Goal: Obtain resource: Obtain resource

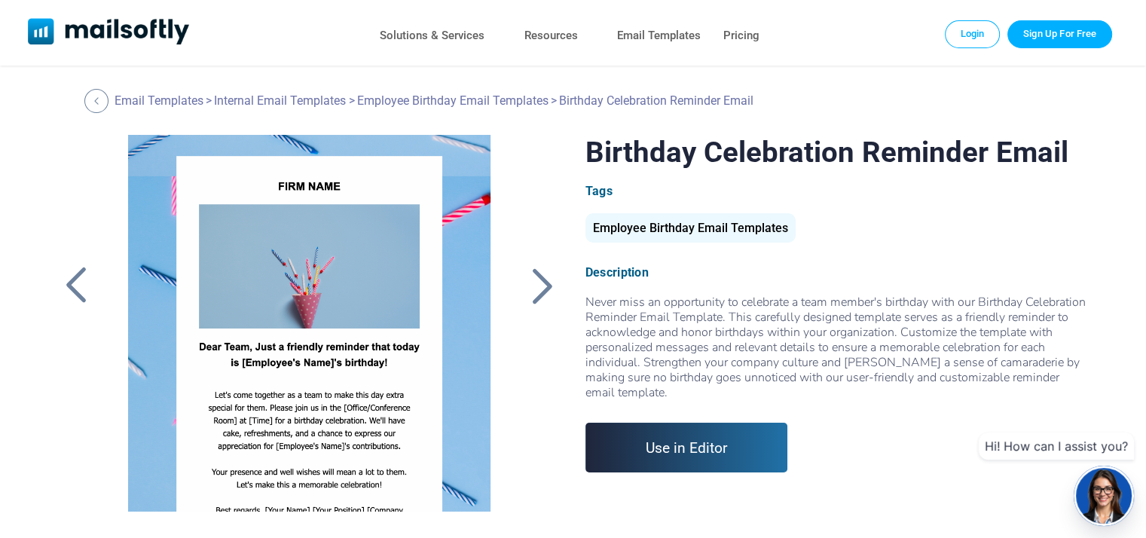
click at [538, 284] on div at bounding box center [542, 285] width 38 height 39
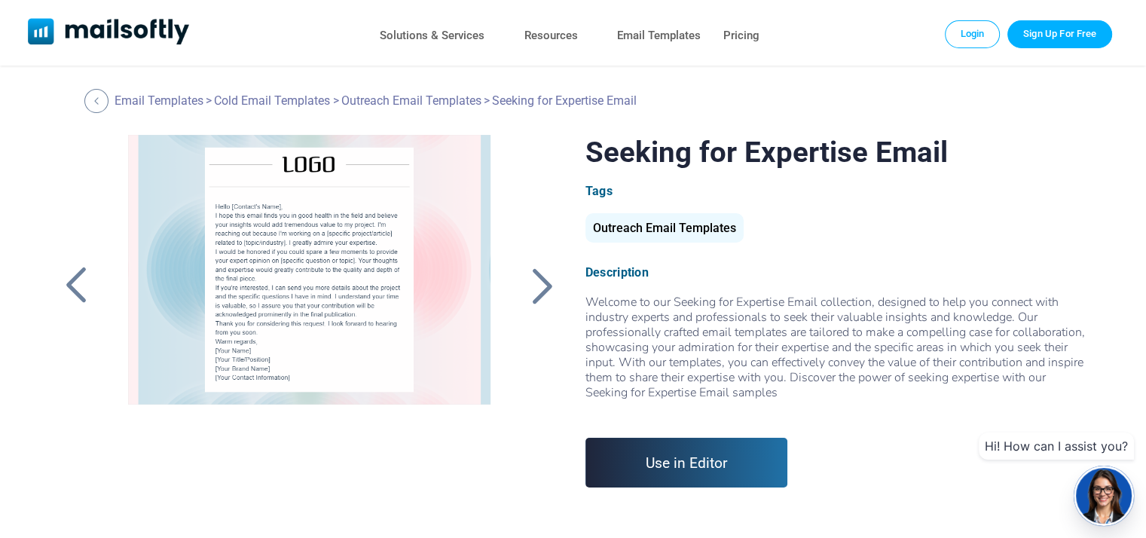
click at [75, 283] on div at bounding box center [76, 285] width 38 height 39
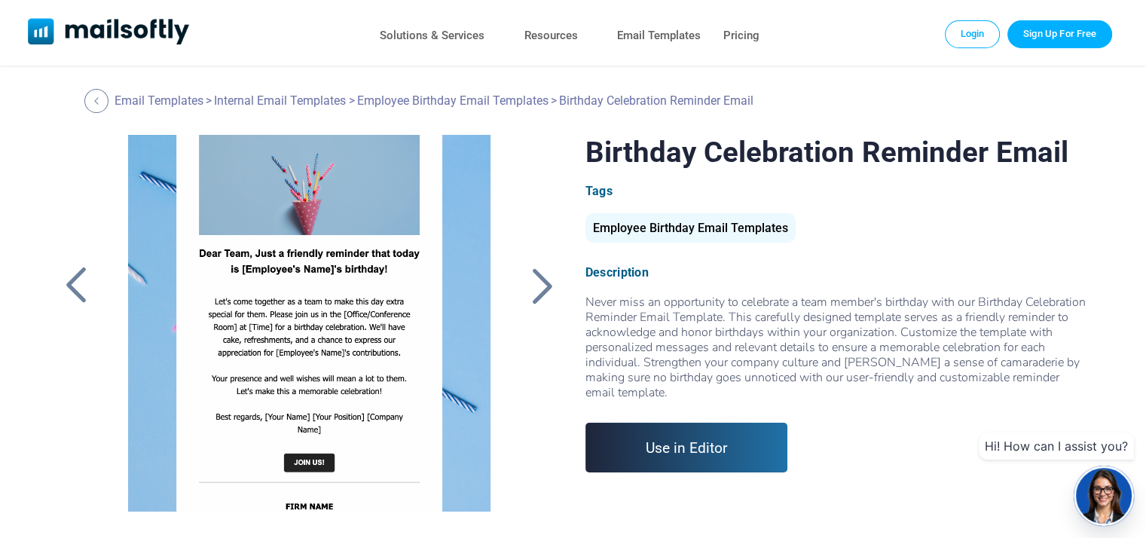
scroll to position [192, 0]
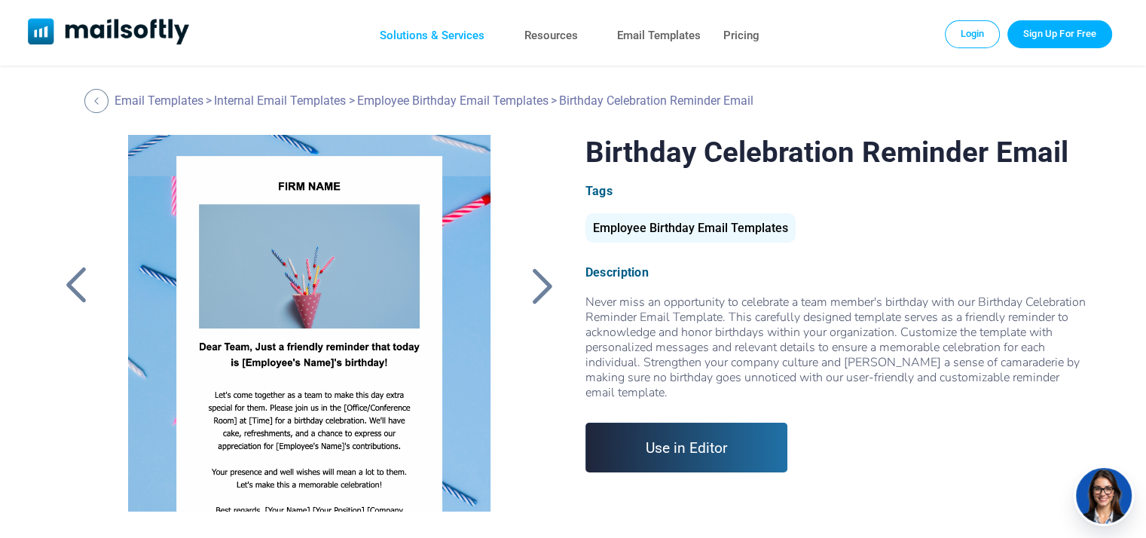
click at [425, 36] on link "Solutions & Services" at bounding box center [432, 36] width 105 height 22
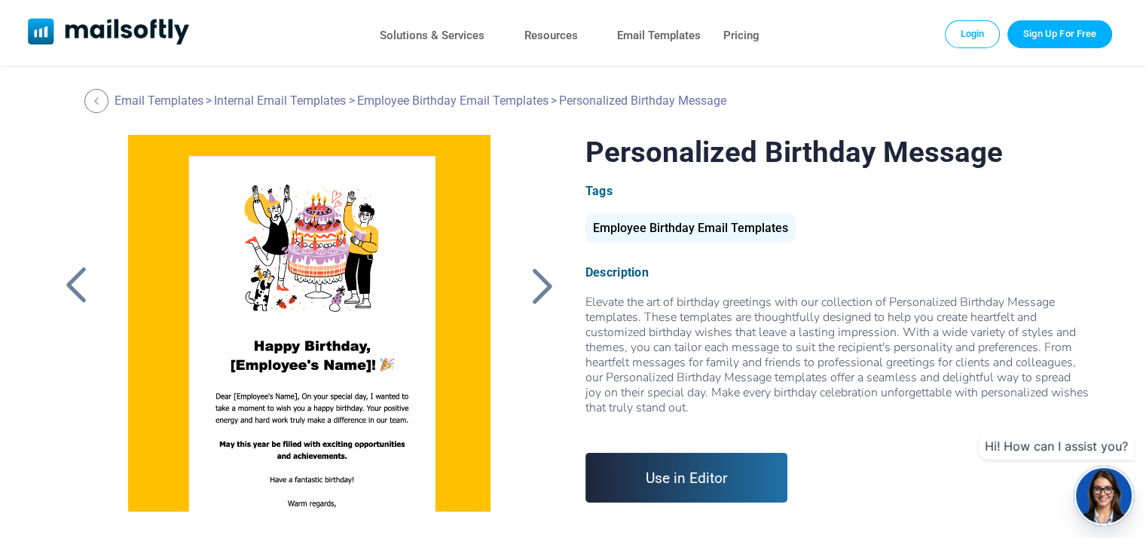
click at [741, 474] on link "Use in Editor" at bounding box center [686, 478] width 203 height 50
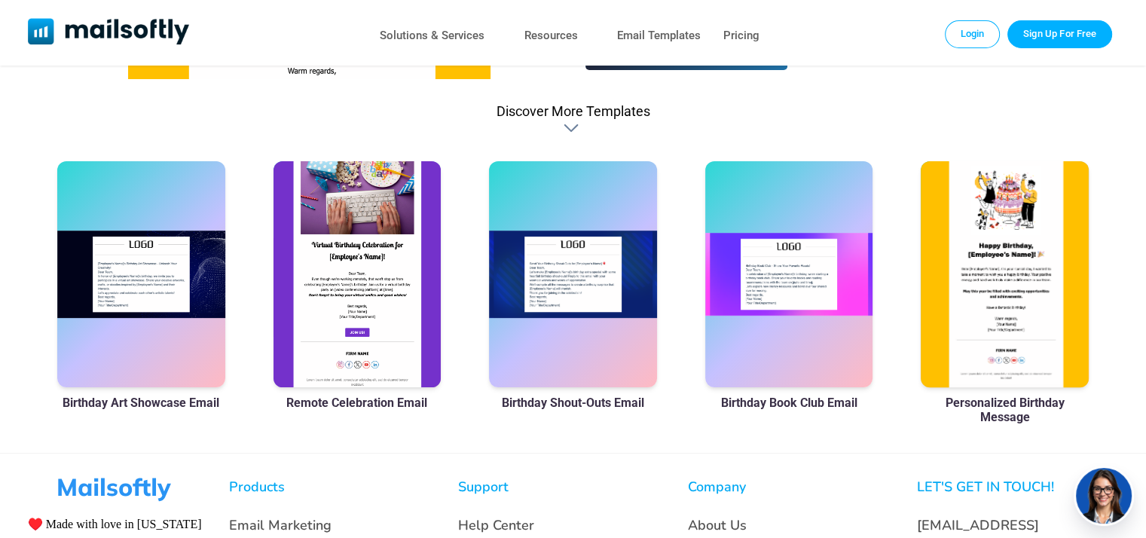
scroll to position [452, 0]
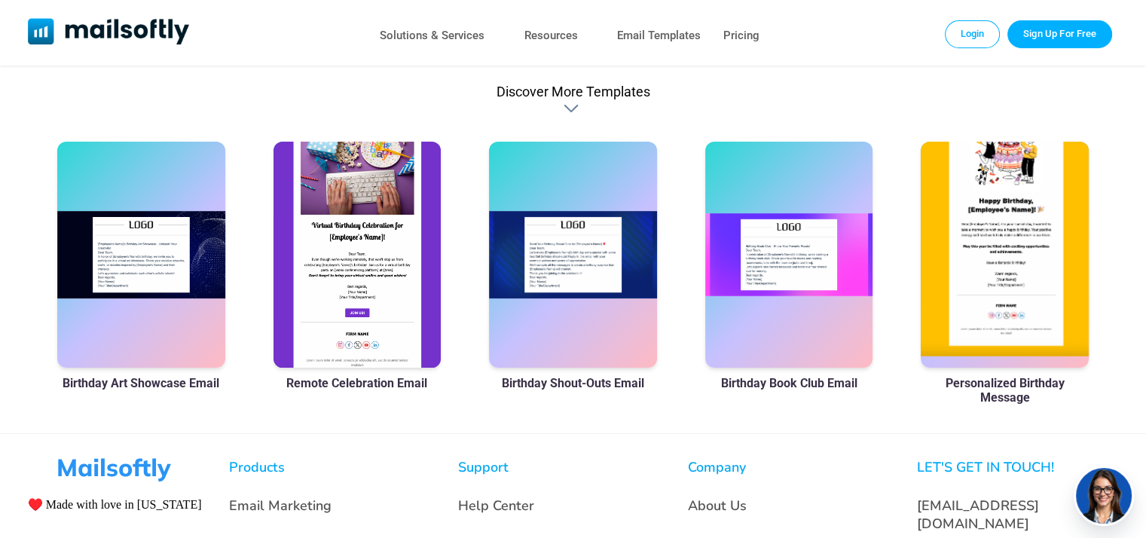
click at [1051, 255] on div at bounding box center [1005, 255] width 168 height 226
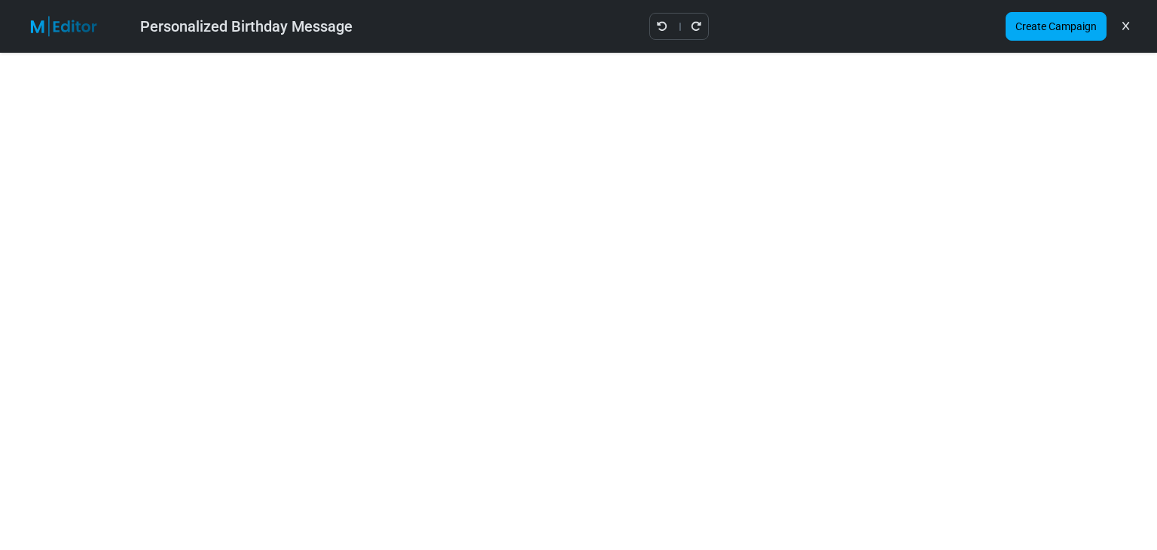
click at [39, 29] on img at bounding box center [73, 26] width 98 height 21
click at [665, 26] on icon "Undo" at bounding box center [662, 26] width 11 height 11
click at [1123, 26] on icon at bounding box center [1126, 26] width 7 height 1
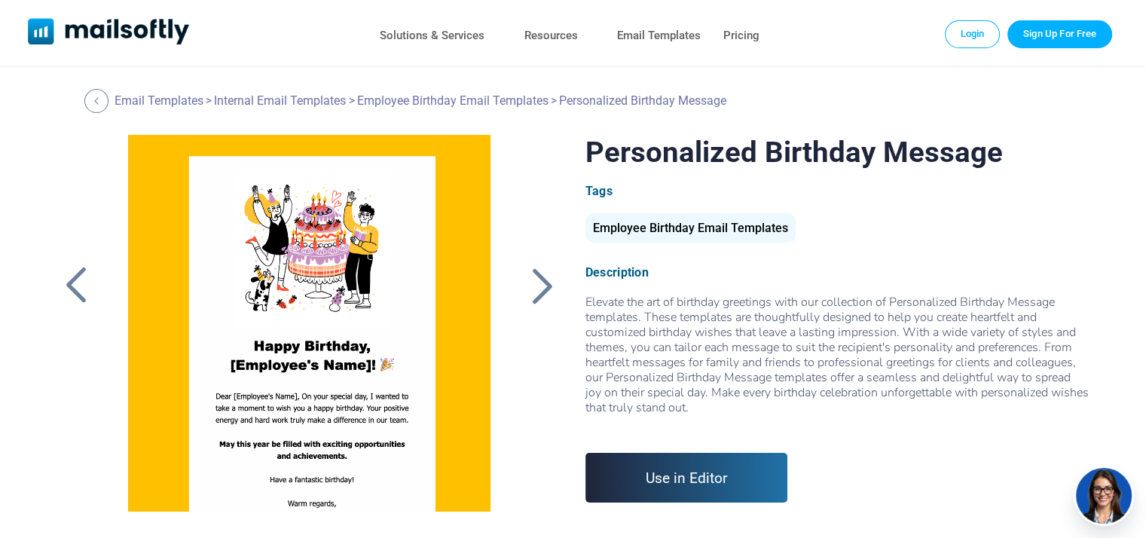
click at [649, 235] on div "Employee Birthday Email Templates" at bounding box center [690, 227] width 210 height 29
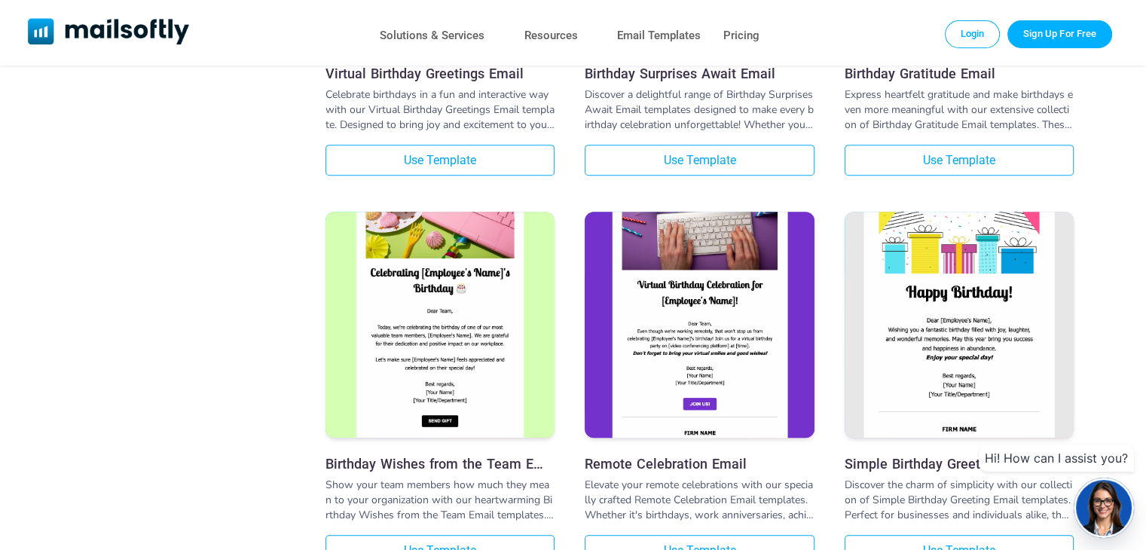
scroll to position [1205, 0]
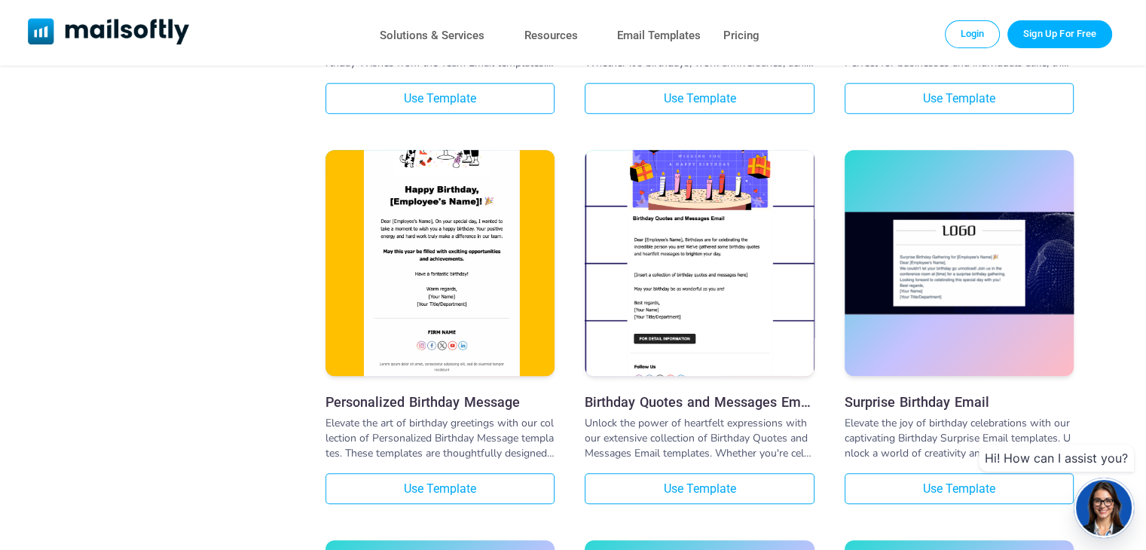
click at [462, 353] on img at bounding box center [439, 228] width 229 height 345
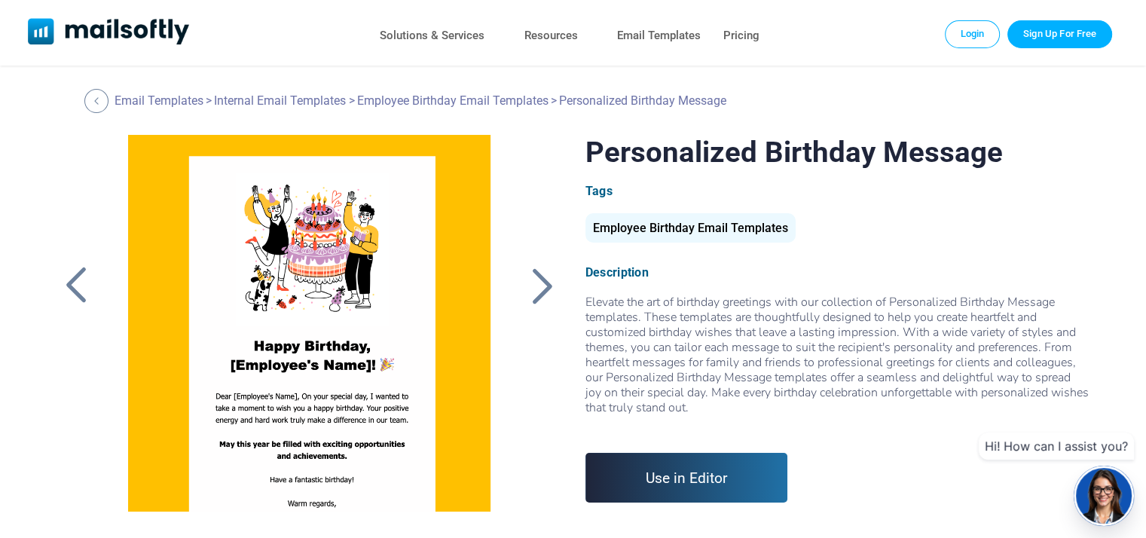
click at [729, 478] on link "Use in Editor" at bounding box center [686, 478] width 203 height 50
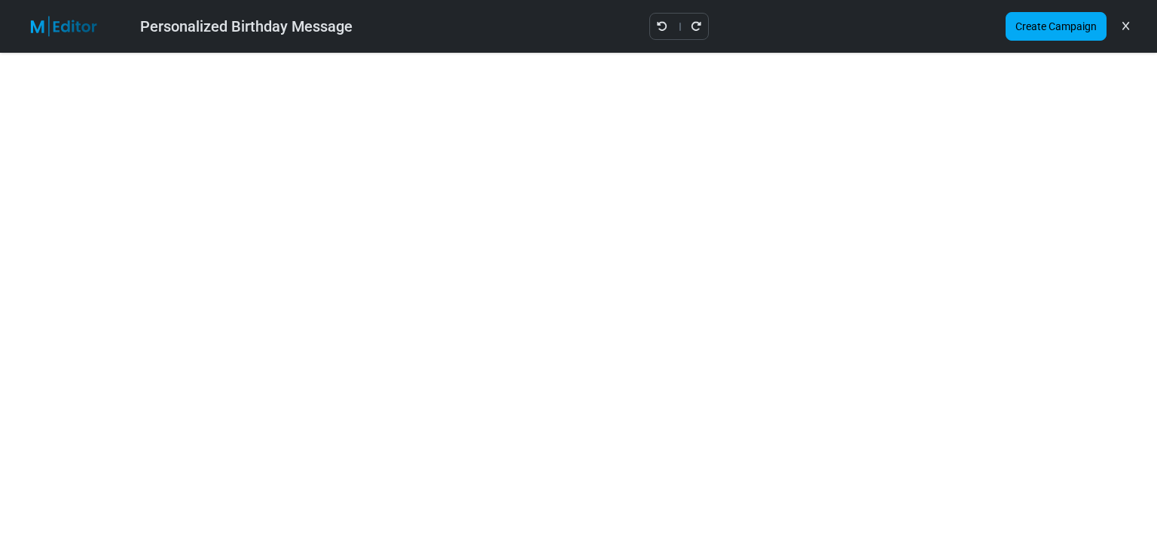
drag, startPoint x: 1038, startPoint y: 57, endPoint x: 1126, endPoint y: 29, distance: 91.7
click at [1126, 27] on icon at bounding box center [1126, 26] width 7 height 1
click at [1061, 27] on link "Create Campaign" at bounding box center [1056, 26] width 101 height 29
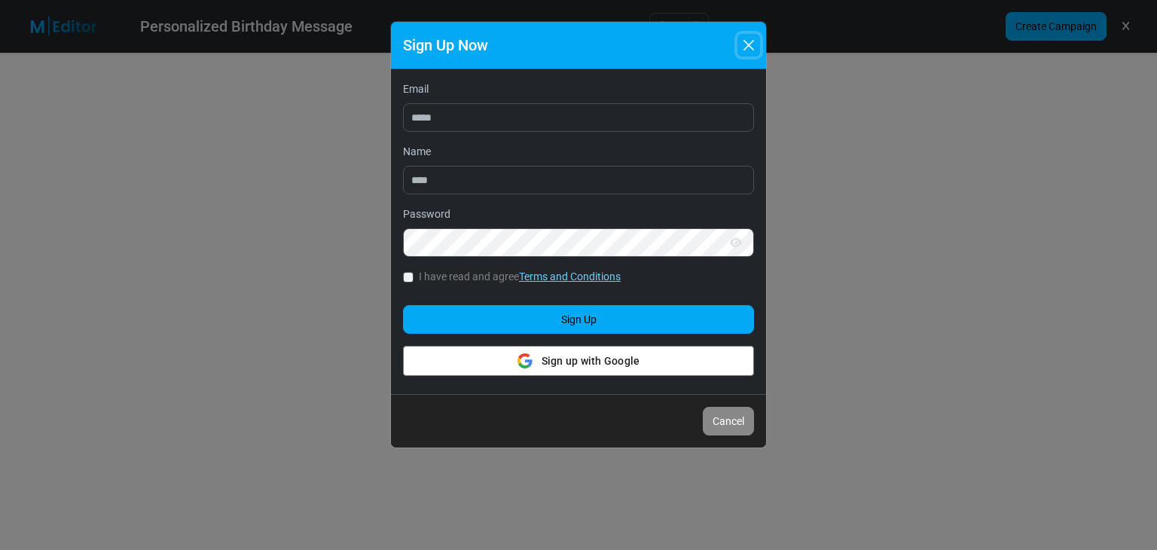
click at [741, 46] on button "Close" at bounding box center [749, 45] width 23 height 23
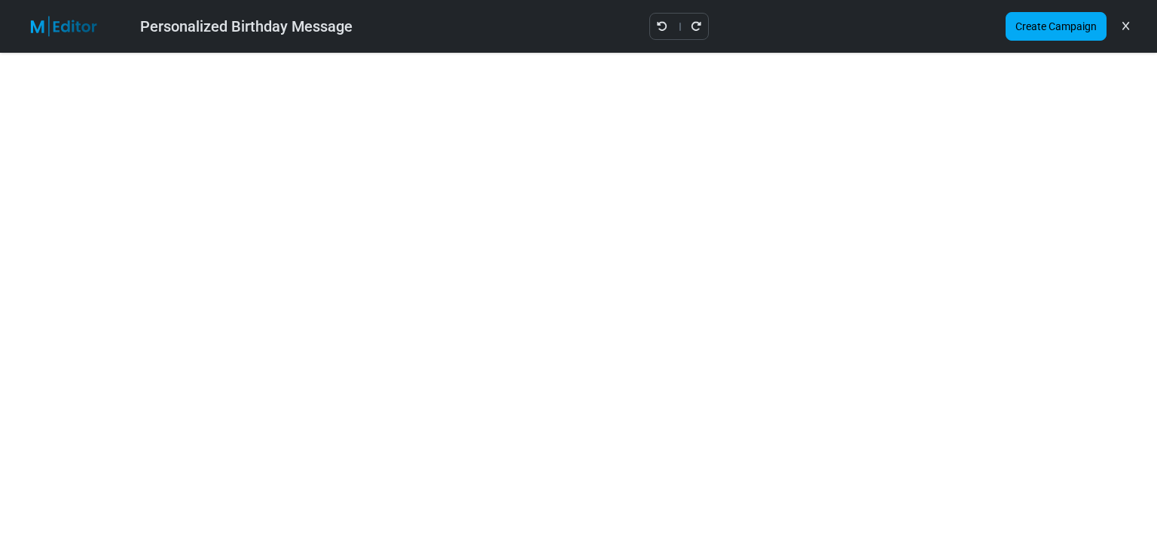
click at [80, 31] on img at bounding box center [73, 26] width 98 height 21
click at [243, 29] on div "Personalized Birthday Message" at bounding box center [246, 26] width 212 height 23
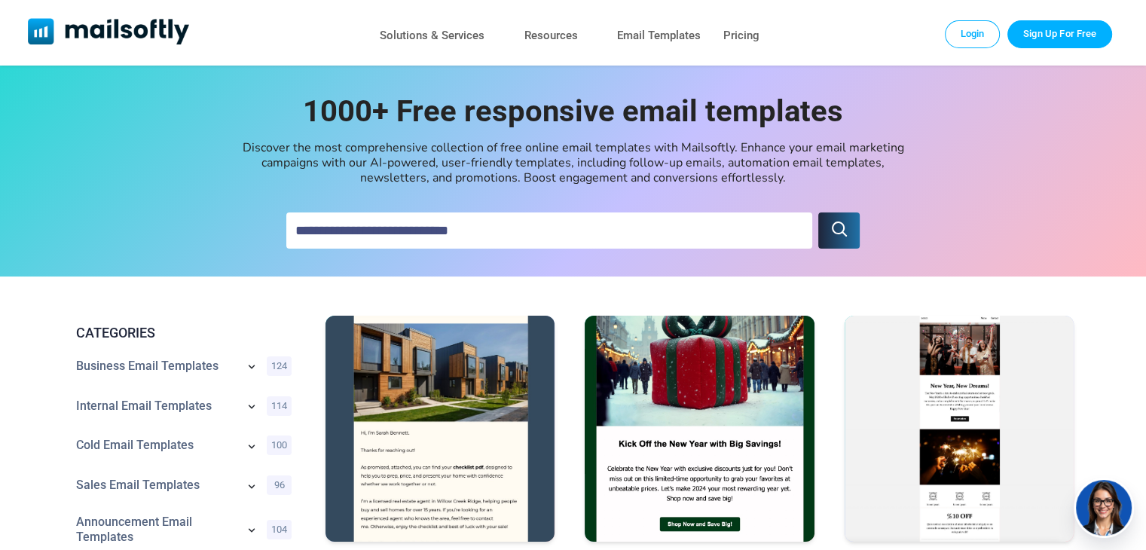
click at [554, 237] on input "text" at bounding box center [549, 230] width 526 height 36
type input "********"
click at [843, 227] on icon "submit" at bounding box center [839, 228] width 15 height 15
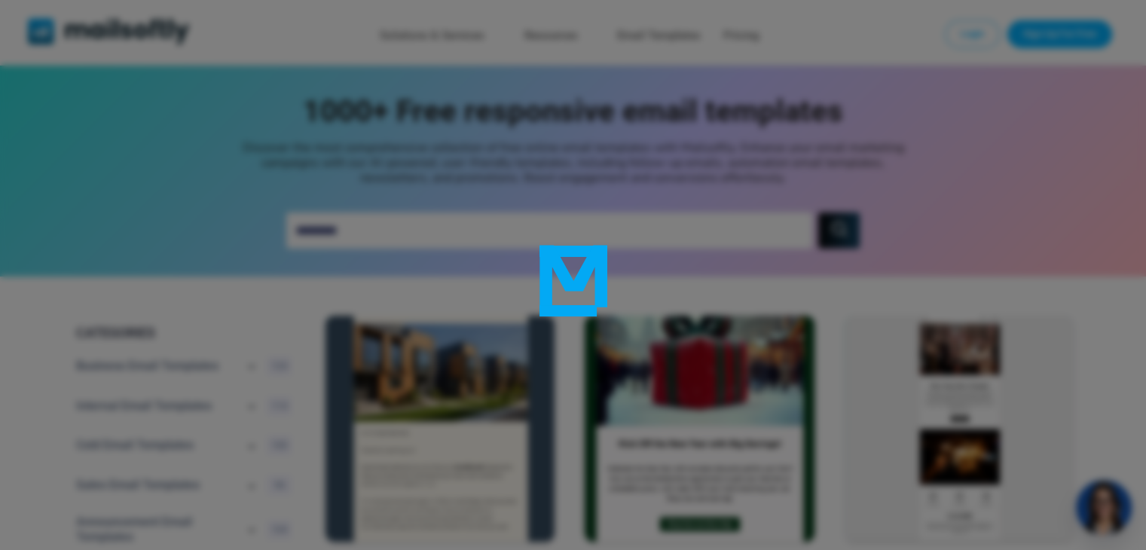
type input "********"
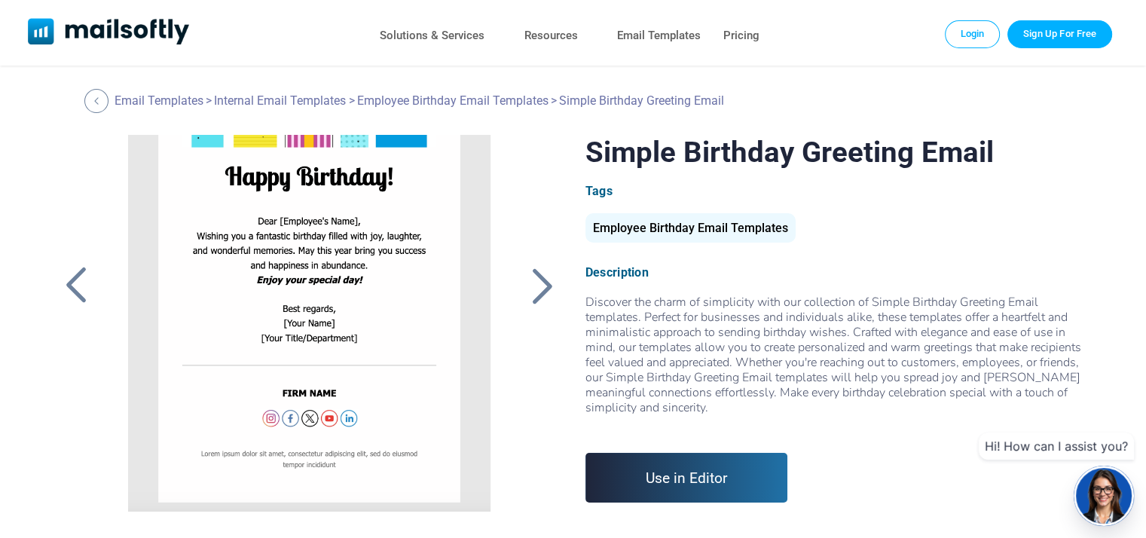
scroll to position [75, 0]
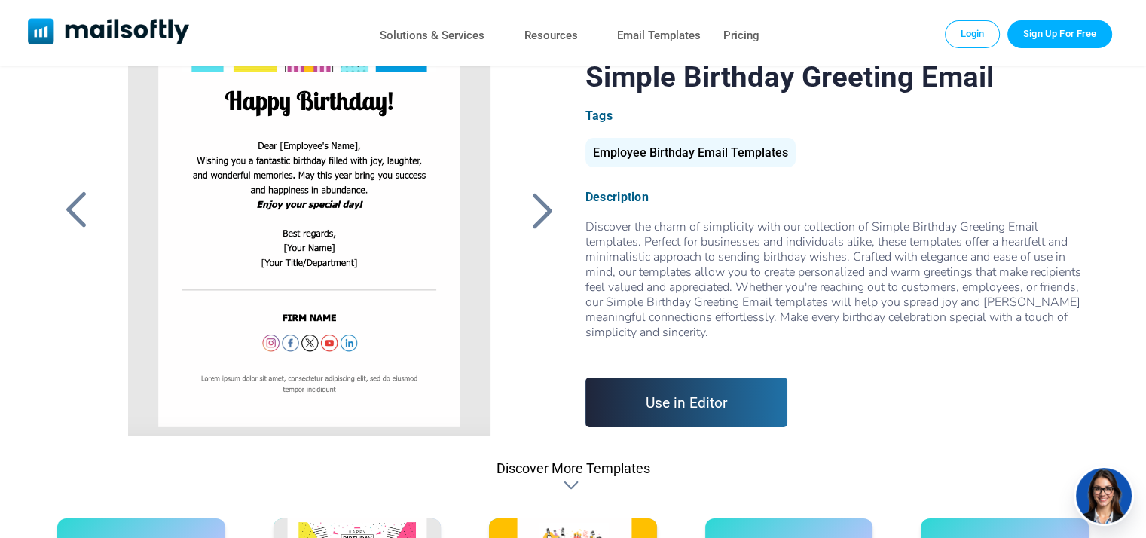
click at [680, 402] on link "Use in Editor" at bounding box center [686, 402] width 203 height 50
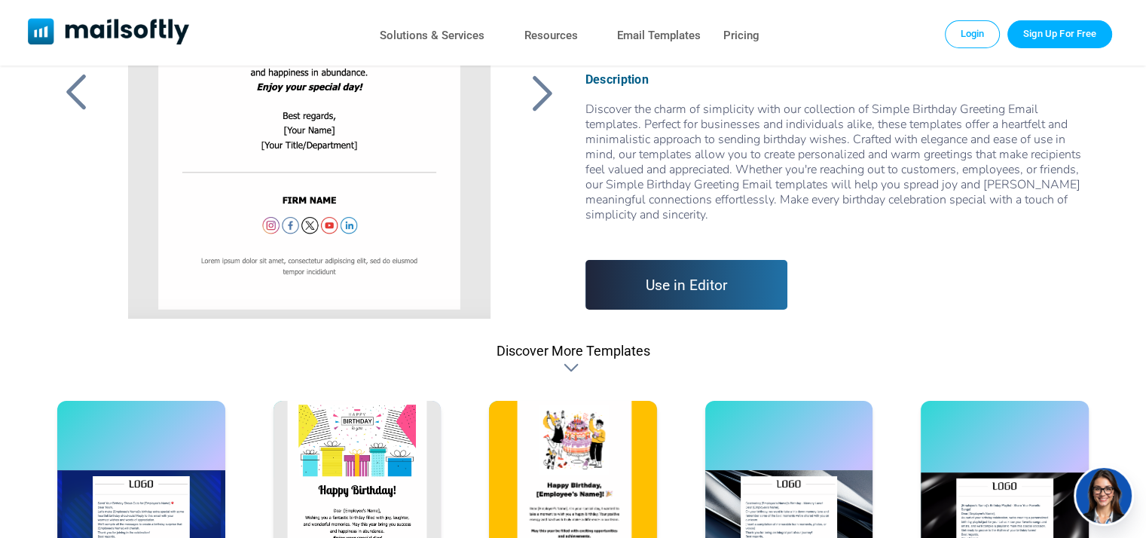
scroll to position [0, 0]
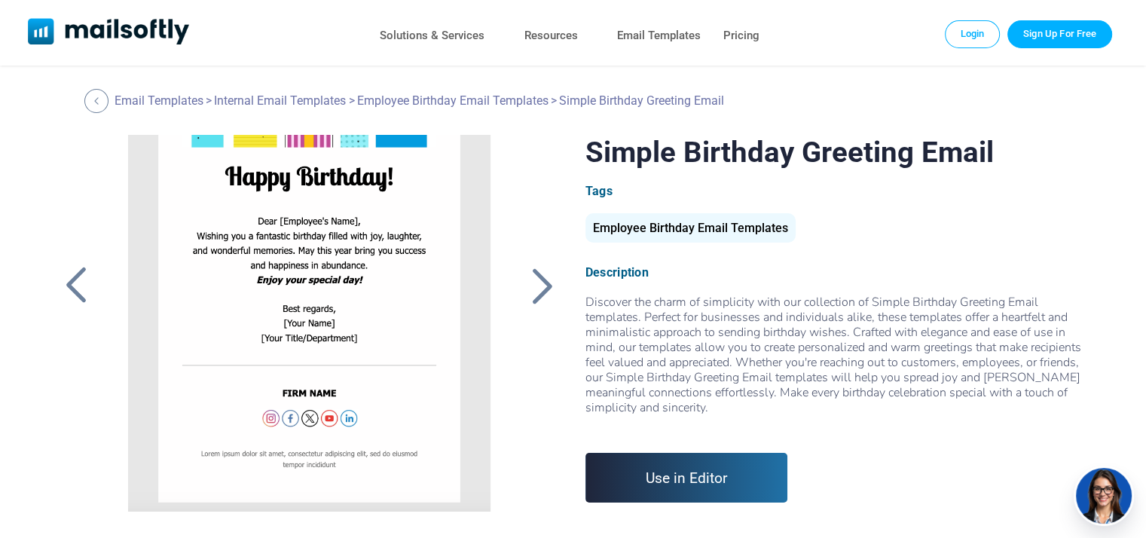
drag, startPoint x: 777, startPoint y: 304, endPoint x: 947, endPoint y: 412, distance: 201.3
click at [947, 412] on div "Discover the charm of simplicity with our collection of Simple Birthday Greetin…" at bounding box center [836, 363] width 503 height 136
click at [686, 233] on div "Employee Birthday Email Templates" at bounding box center [690, 227] width 210 height 29
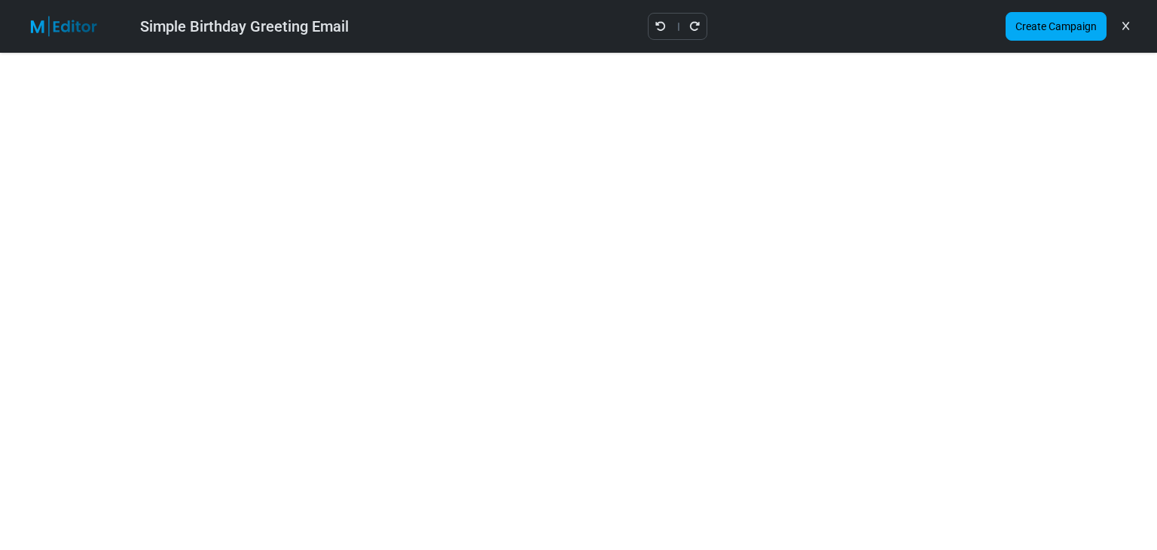
click at [1130, 29] on link at bounding box center [1126, 27] width 14 height 26
click at [1080, 29] on link "Create Campaign" at bounding box center [1056, 26] width 101 height 29
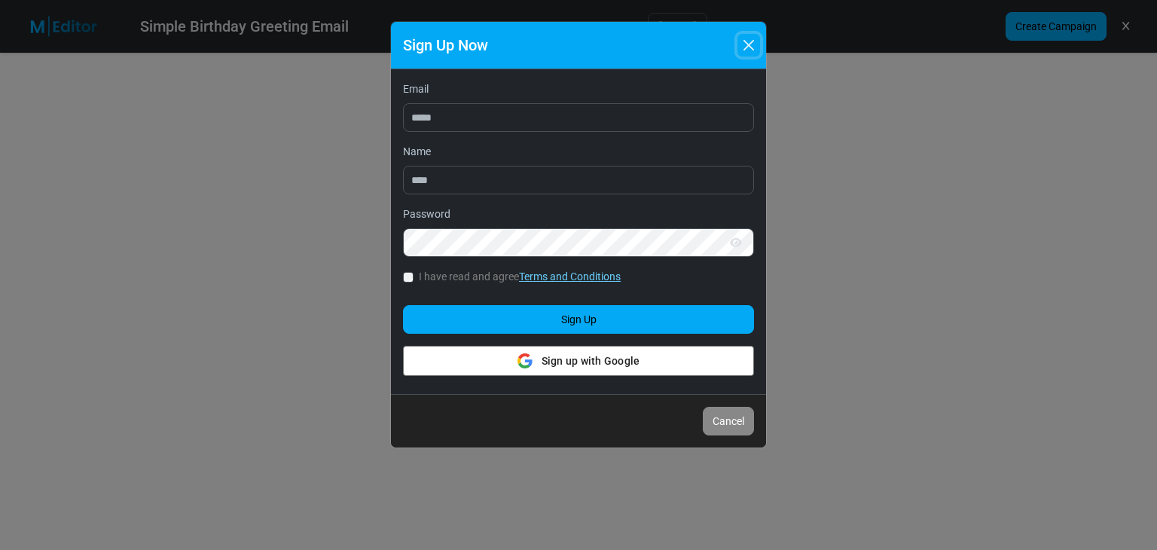
click at [755, 45] on button "Close" at bounding box center [749, 45] width 23 height 23
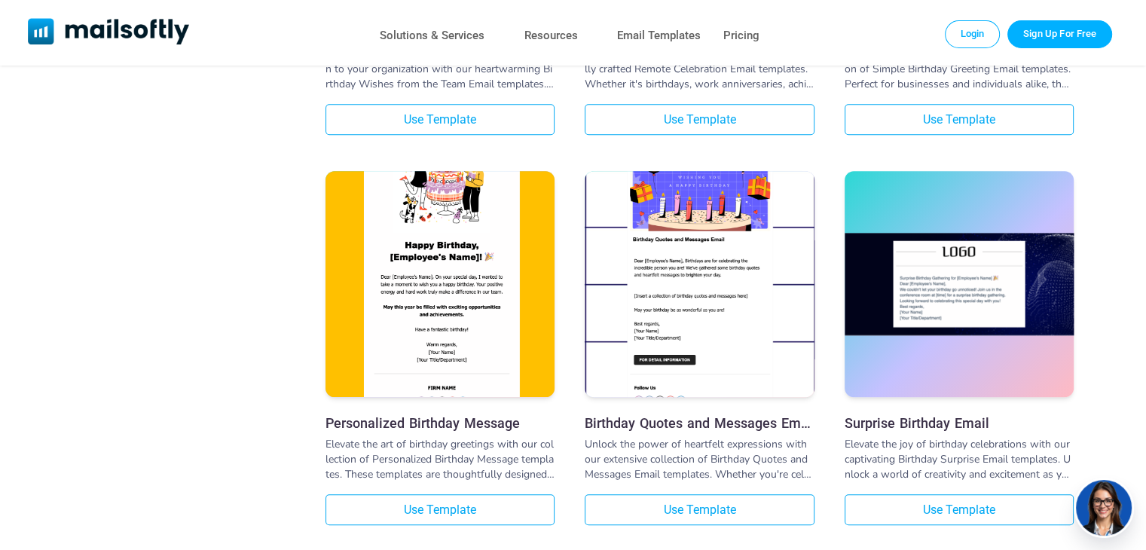
scroll to position [1205, 0]
